Goal: Information Seeking & Learning: Learn about a topic

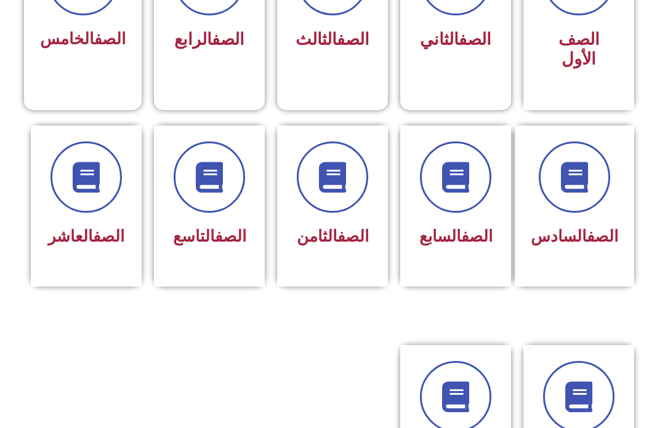
scroll to position [417, 0]
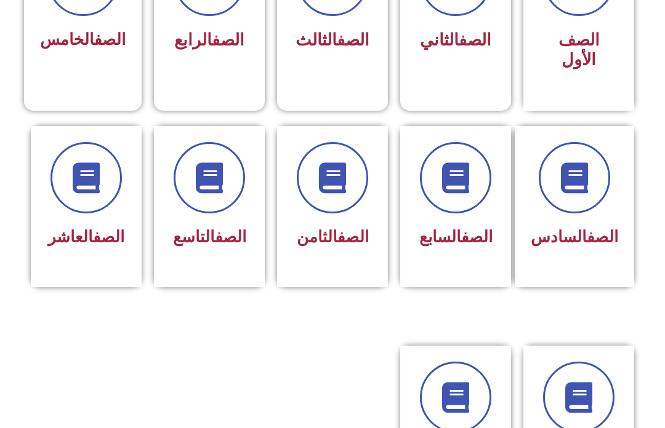
click at [215, 196] on span at bounding box center [209, 177] width 71 height 71
click at [224, 178] on icon at bounding box center [209, 177] width 31 height 31
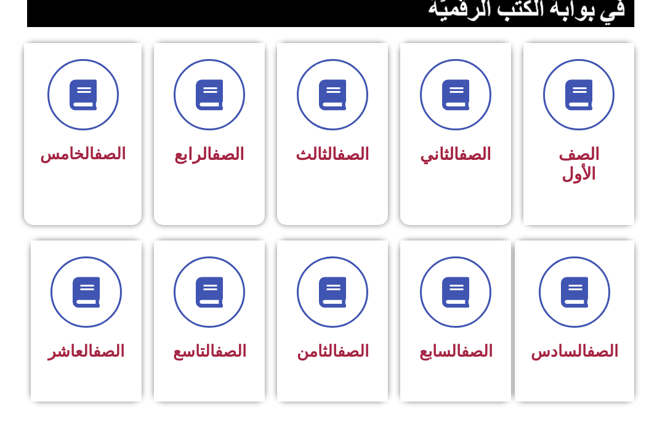
scroll to position [302, 0]
click at [215, 312] on span at bounding box center [209, 292] width 71 height 71
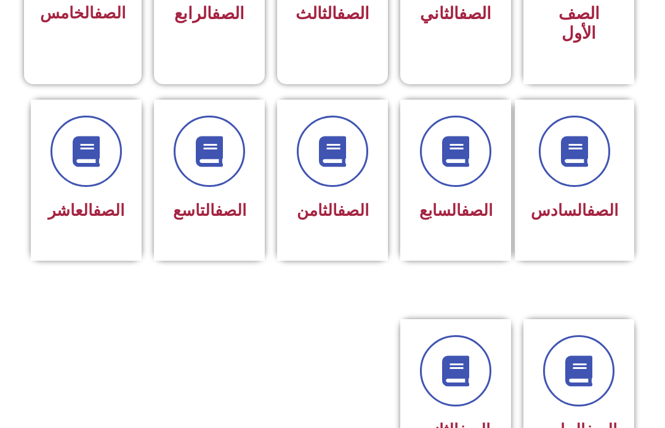
scroll to position [443, 0]
click at [215, 201] on link "الصف" at bounding box center [230, 210] width 31 height 18
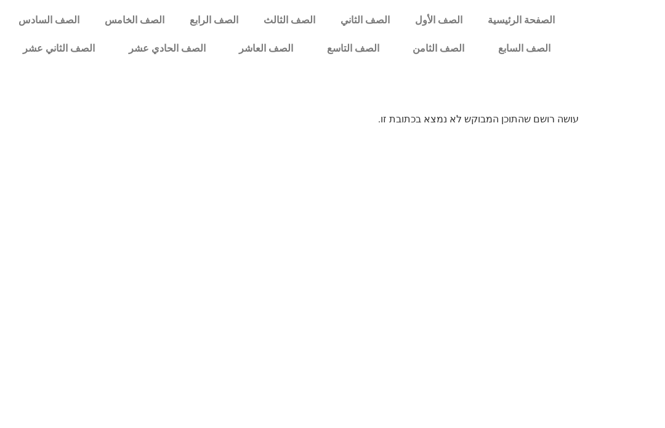
click at [334, 62] on link "الصف التاسع" at bounding box center [353, 48] width 86 height 28
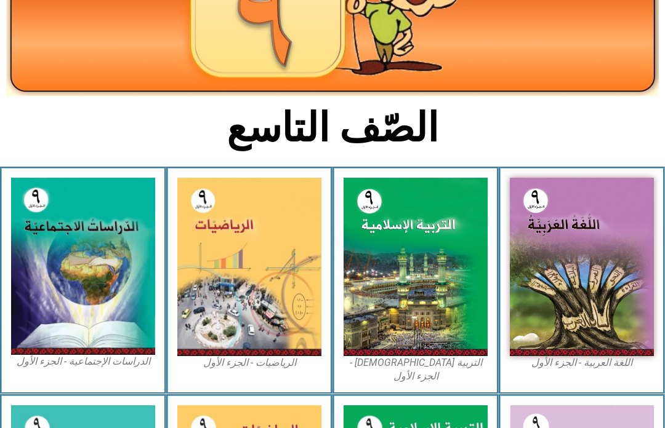
scroll to position [247, 0]
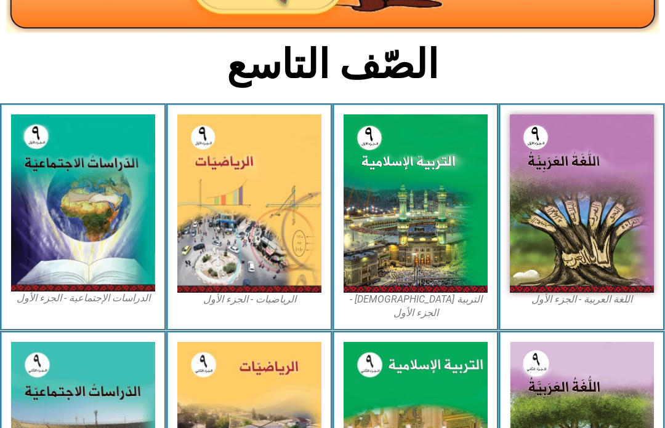
click at [421, 206] on img at bounding box center [415, 203] width 144 height 178
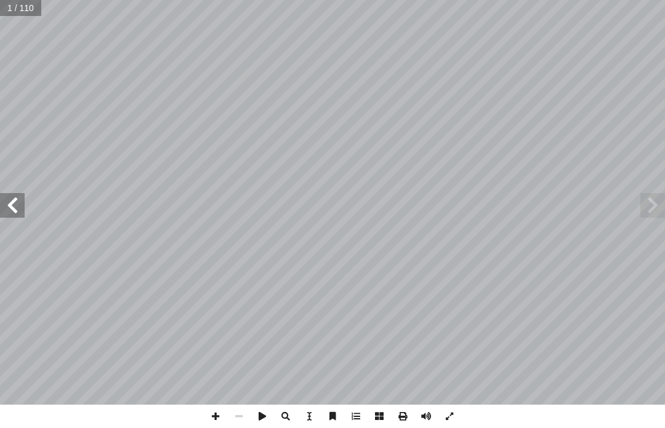
click at [649, 206] on span at bounding box center [652, 205] width 25 height 25
click at [652, 208] on span at bounding box center [652, 205] width 25 height 25
click at [647, 206] on span at bounding box center [652, 205] width 25 height 25
click at [658, 199] on span at bounding box center [652, 205] width 25 height 25
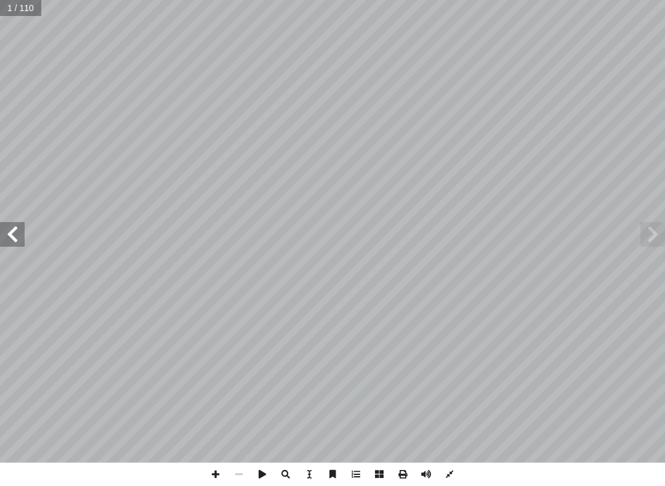
click at [647, 240] on span at bounding box center [652, 234] width 25 height 25
click at [648, 245] on span at bounding box center [652, 234] width 25 height 25
click at [660, 241] on span at bounding box center [652, 234] width 25 height 25
click at [657, 233] on span at bounding box center [652, 234] width 25 height 25
click at [7, 238] on span at bounding box center [12, 234] width 25 height 25
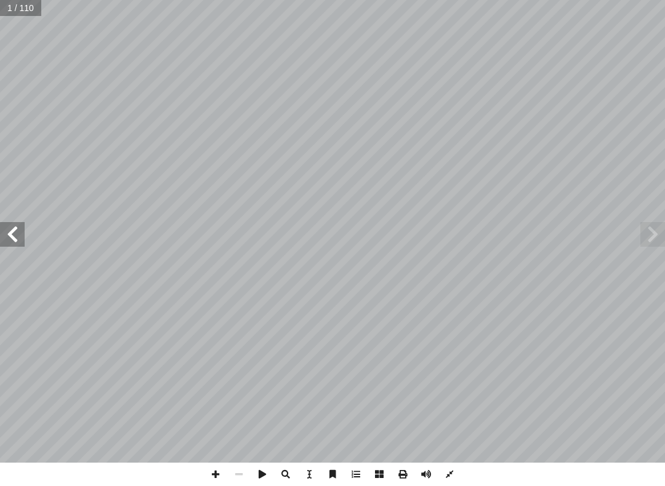
click at [2, 236] on span at bounding box center [12, 234] width 25 height 25
click at [15, 236] on span at bounding box center [12, 234] width 25 height 25
click at [3, 238] on span at bounding box center [12, 234] width 25 height 25
click at [20, 242] on span at bounding box center [12, 234] width 25 height 25
click at [660, 238] on span at bounding box center [652, 234] width 25 height 25
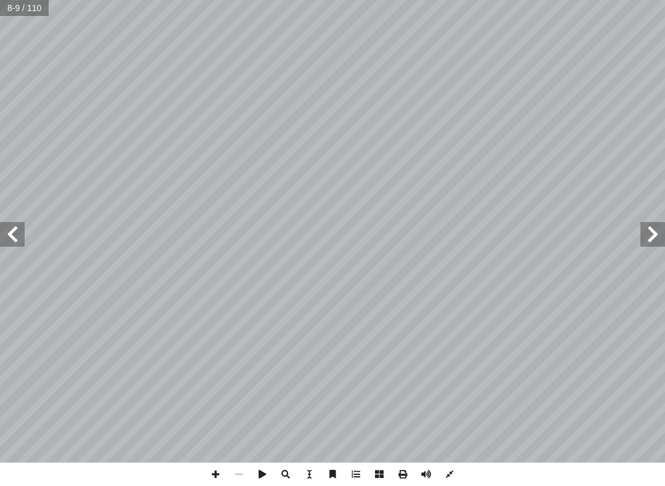
click at [663, 230] on span at bounding box center [652, 234] width 25 height 25
click at [658, 232] on span at bounding box center [652, 234] width 25 height 25
click at [1, 226] on span at bounding box center [12, 234] width 25 height 25
click at [1, 228] on span at bounding box center [12, 234] width 25 height 25
click at [2, 232] on span at bounding box center [12, 234] width 25 height 25
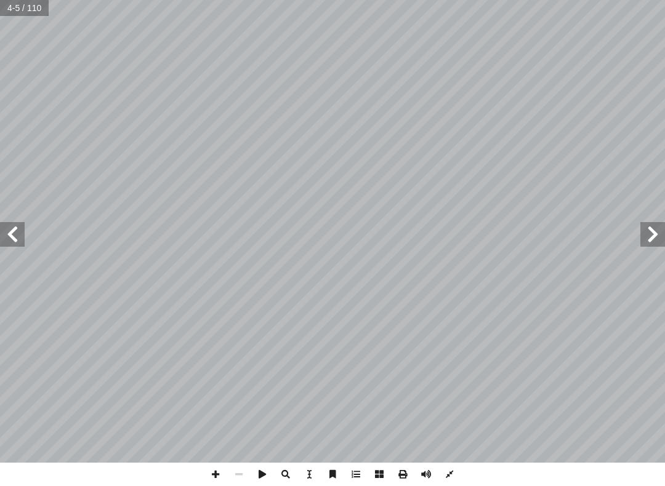
click at [0, 230] on span at bounding box center [12, 234] width 25 height 25
click at [1, 232] on span at bounding box center [12, 234] width 25 height 25
click at [1, 229] on span at bounding box center [12, 234] width 25 height 25
click at [1, 230] on span at bounding box center [12, 234] width 25 height 25
click at [2, 231] on span at bounding box center [12, 234] width 25 height 25
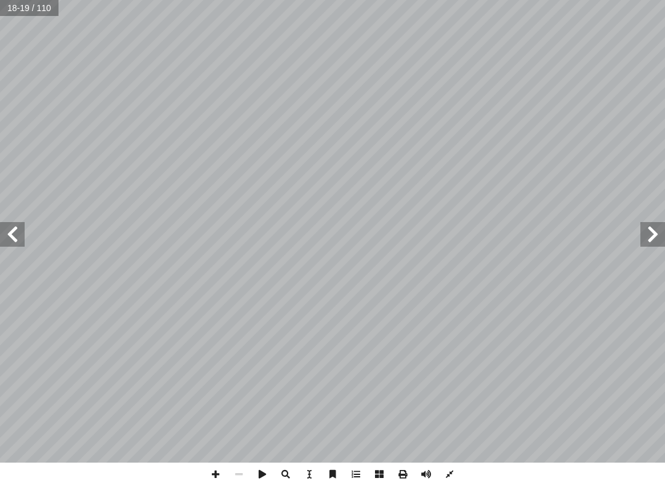
click at [8, 239] on span at bounding box center [12, 234] width 25 height 25
click at [10, 231] on span at bounding box center [12, 234] width 25 height 25
click at [15, 234] on span at bounding box center [12, 234] width 25 height 25
click at [11, 231] on span at bounding box center [12, 234] width 25 height 25
click at [0, 233] on span at bounding box center [12, 234] width 25 height 25
